Goal: Task Accomplishment & Management: Manage account settings

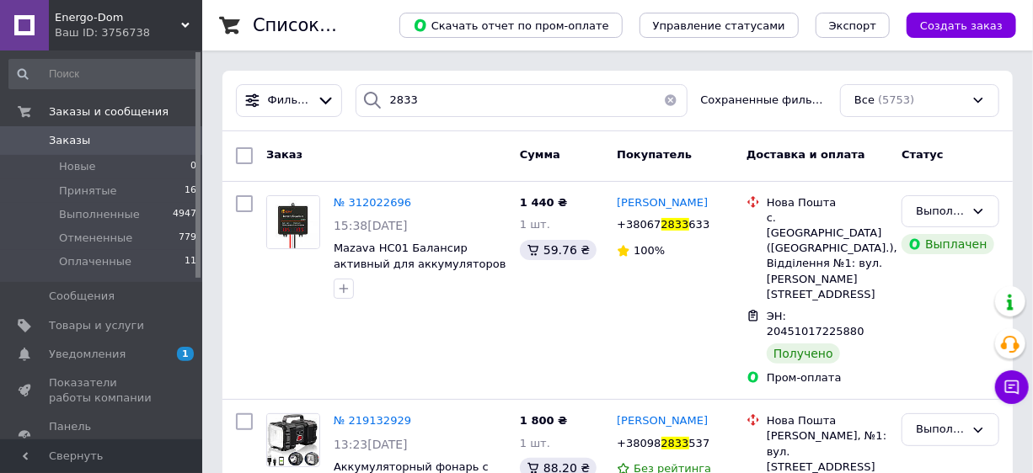
type input "2833"
click at [128, 356] on span "Уведомления" at bounding box center [102, 354] width 107 height 15
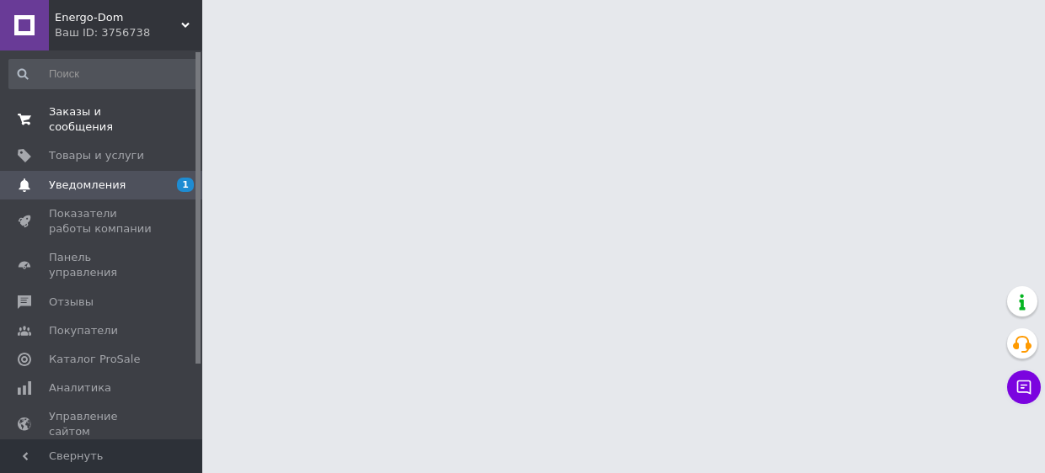
click at [85, 115] on span "Заказы и сообщения" at bounding box center [102, 119] width 107 height 30
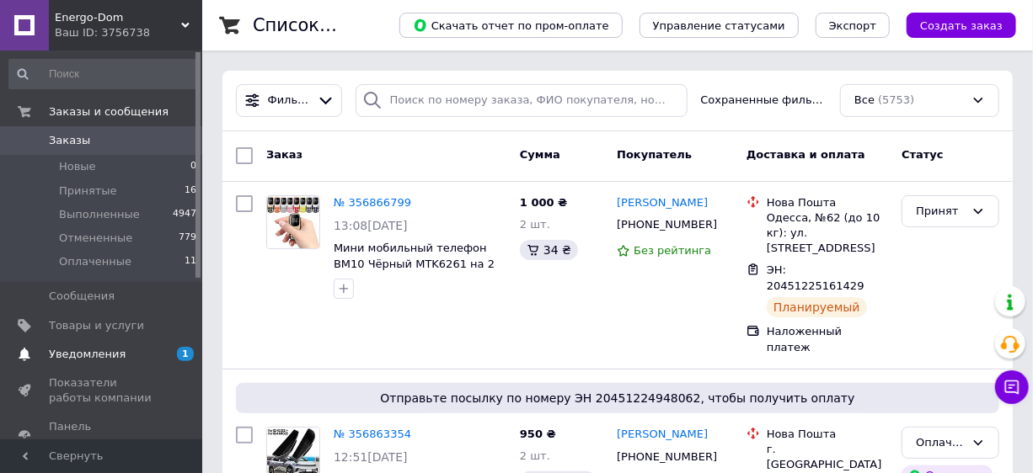
click at [99, 359] on span "Уведомления" at bounding box center [87, 354] width 77 height 15
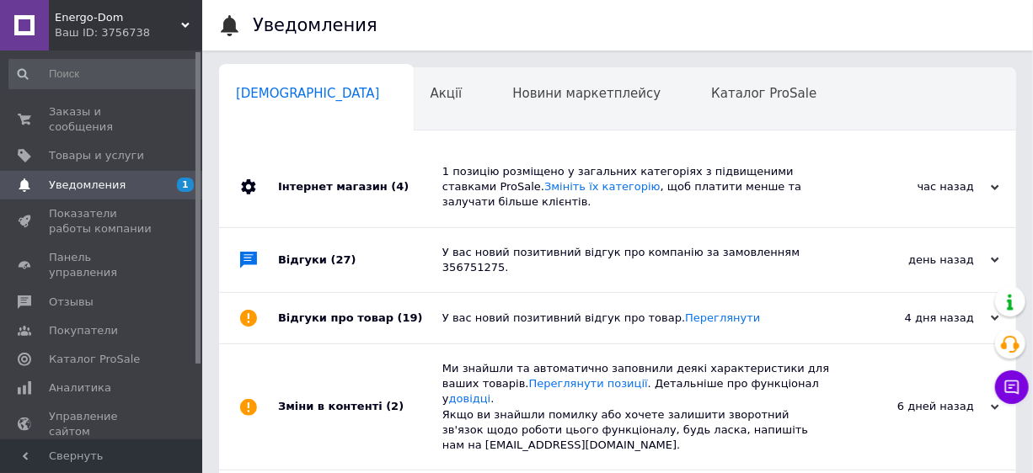
scroll to position [0, 8]
click at [81, 110] on span "Заказы и сообщения" at bounding box center [102, 119] width 107 height 30
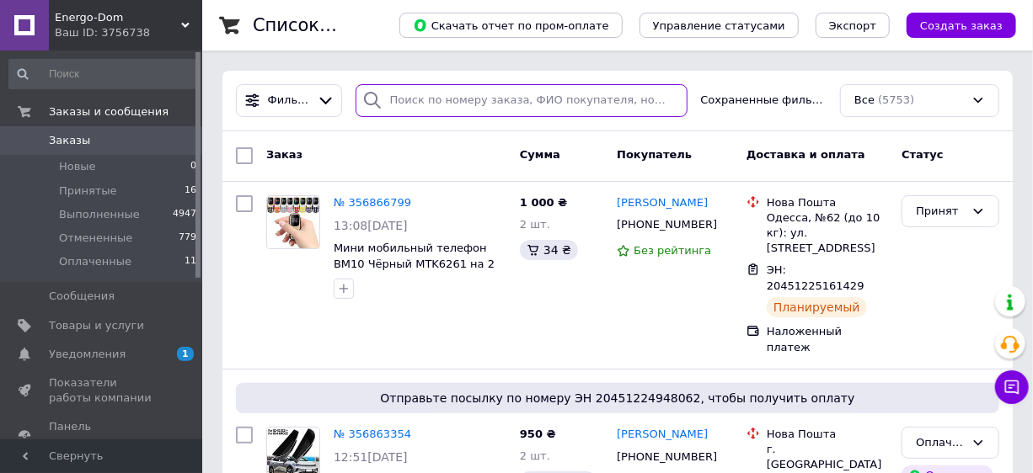
click at [420, 84] on input "search" at bounding box center [522, 100] width 332 height 33
type input "6571"
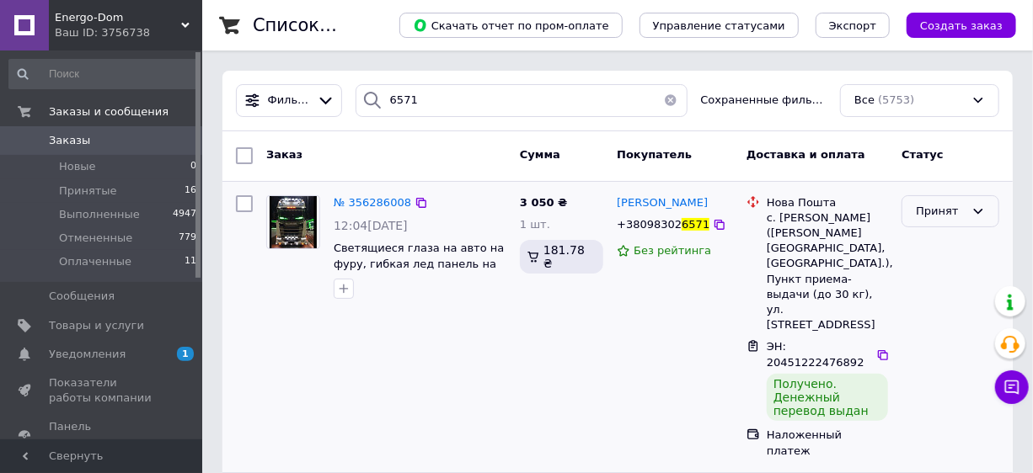
click at [931, 203] on div "Принят" at bounding box center [940, 212] width 49 height 18
click at [945, 243] on li "Выполнен" at bounding box center [950, 246] width 96 height 31
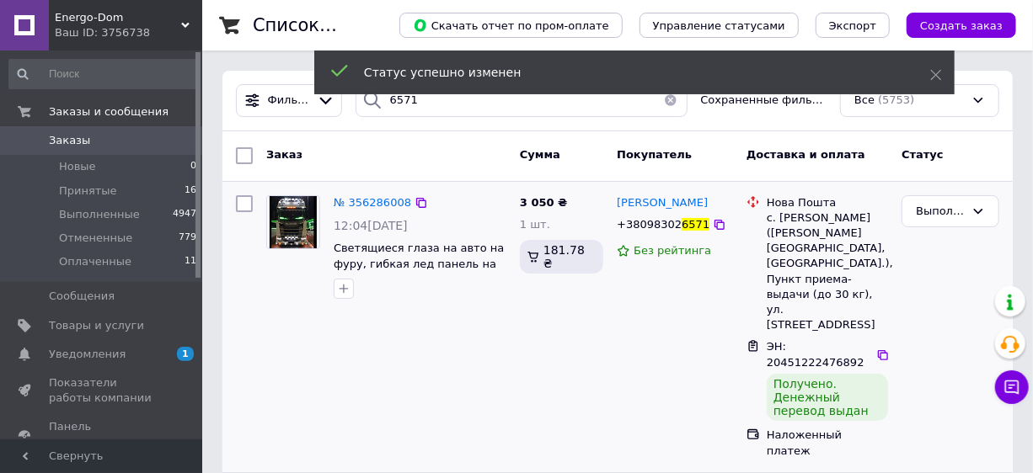
click at [92, 141] on span "Заказы" at bounding box center [102, 140] width 107 height 15
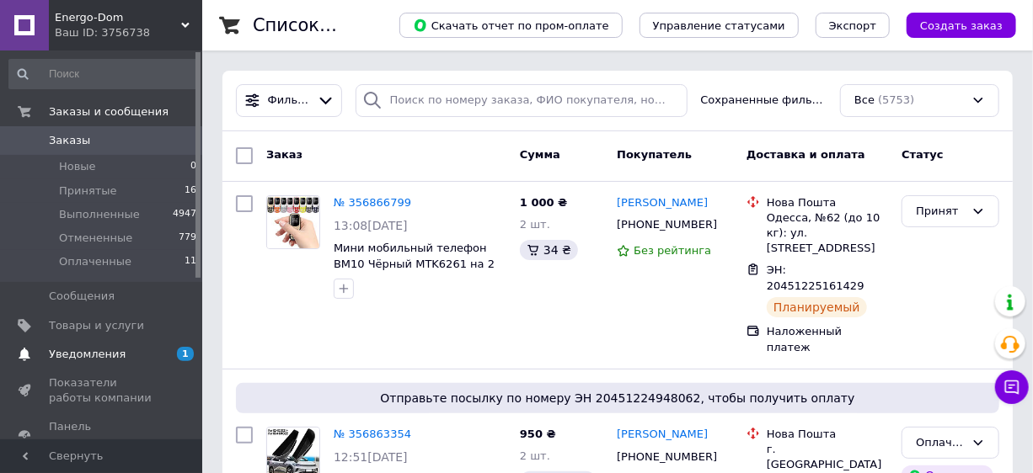
click at [99, 349] on span "Уведомления" at bounding box center [87, 354] width 77 height 15
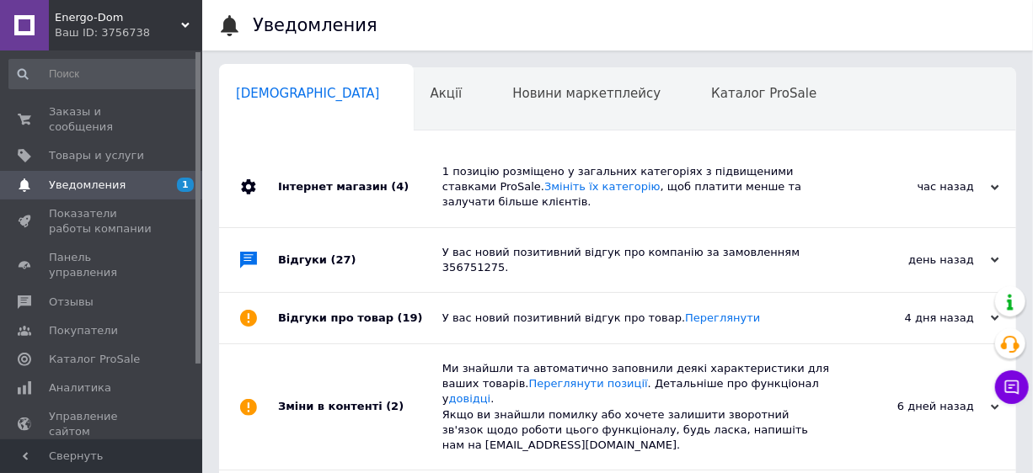
scroll to position [0, 8]
click at [85, 104] on span "Заказы и сообщения" at bounding box center [102, 119] width 107 height 30
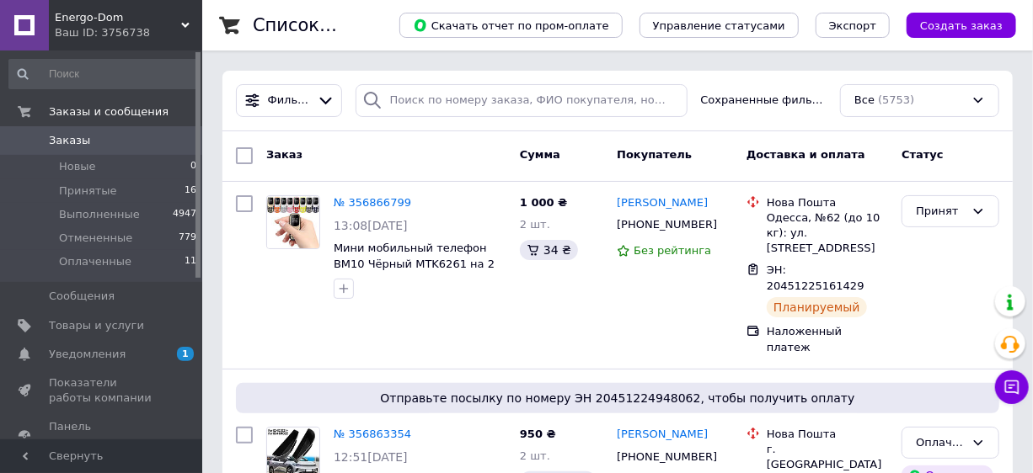
click at [103, 138] on span "Заказы" at bounding box center [102, 140] width 107 height 15
click at [70, 144] on span "Заказы" at bounding box center [69, 140] width 41 height 15
click at [101, 135] on span "Заказы" at bounding box center [102, 140] width 107 height 15
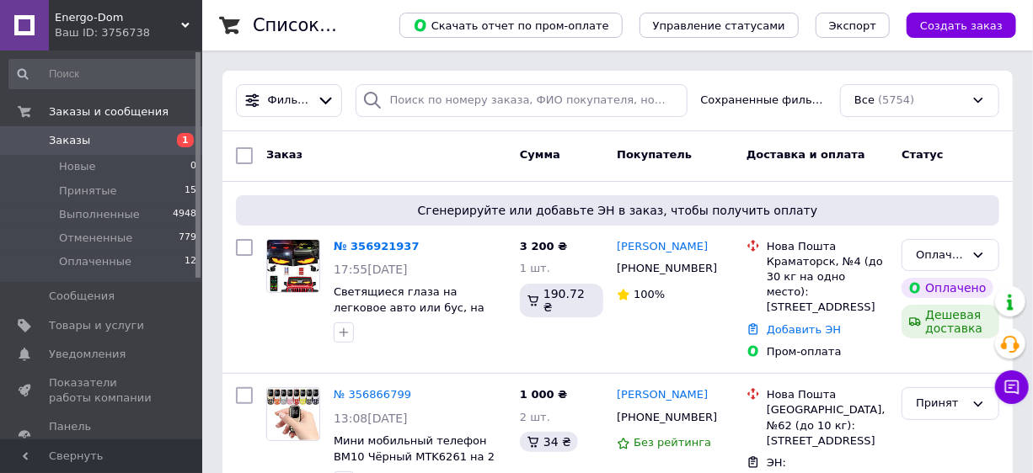
drag, startPoint x: 232, startPoint y: 169, endPoint x: 227, endPoint y: 161, distance: 9.4
click at [227, 161] on div "Заказ Сумма Покупатель Доставка и оплата Статус" at bounding box center [617, 155] width 790 height 17
click at [383, 241] on link "№ 356921937" at bounding box center [377, 246] width 86 height 13
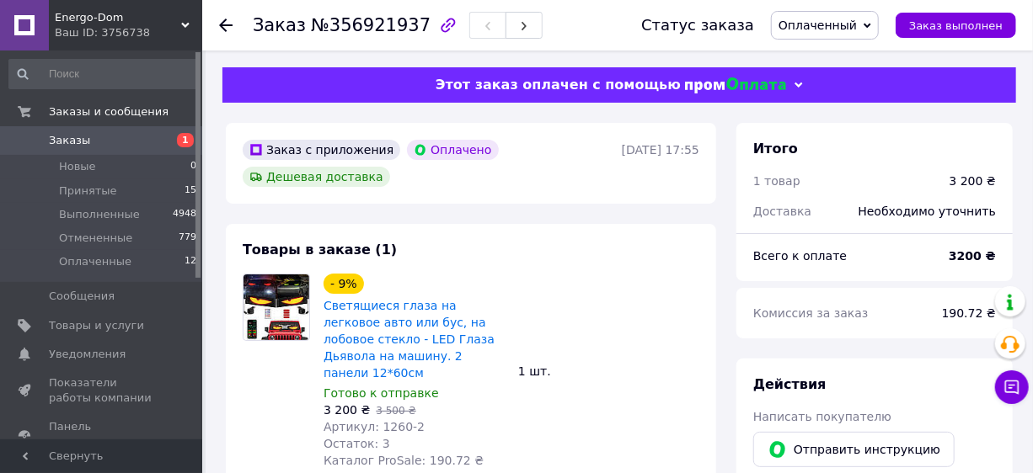
scroll to position [152, 0]
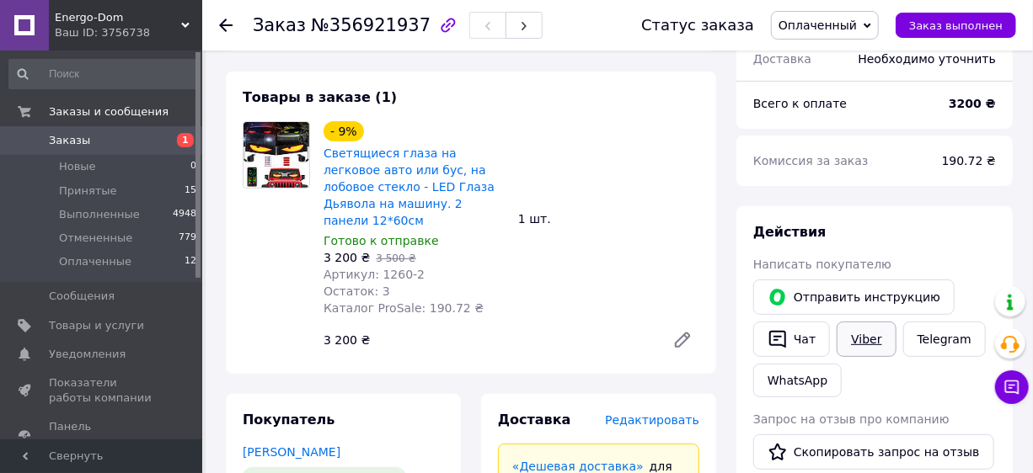
click at [851, 343] on link "Viber" at bounding box center [866, 339] width 59 height 35
click at [1008, 210] on div "Действия Написать покупателю   Отправить инструкцию   Чат Viber Telegram WhatsA…" at bounding box center [874, 469] width 276 height 527
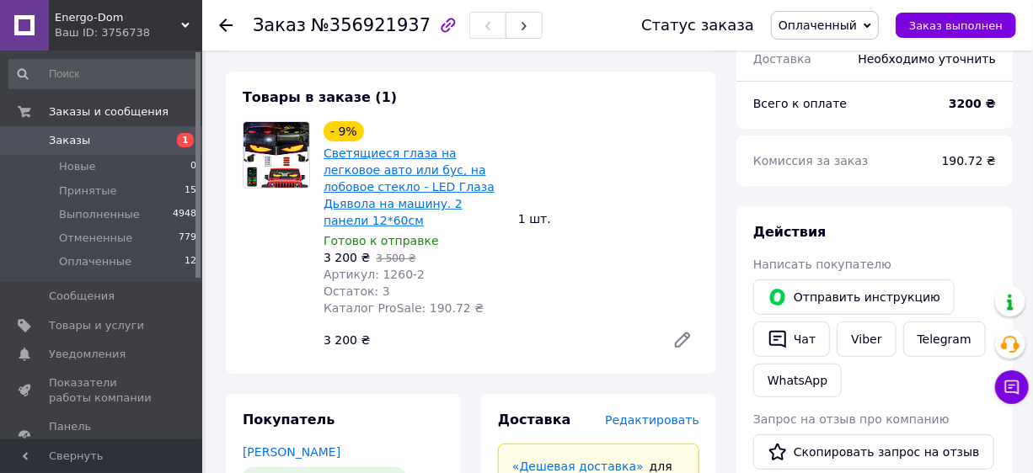
click at [447, 173] on link "Светящиеся глаза на легковое авто или бус, на лобовое стекло - LED Глаза Дьявол…" at bounding box center [409, 187] width 171 height 81
